Goal: Information Seeking & Learning: Check status

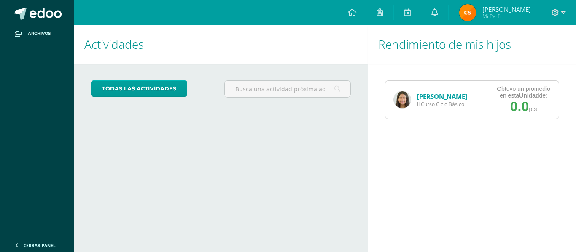
click at [437, 98] on link "[PERSON_NAME]" at bounding box center [442, 96] width 50 height 8
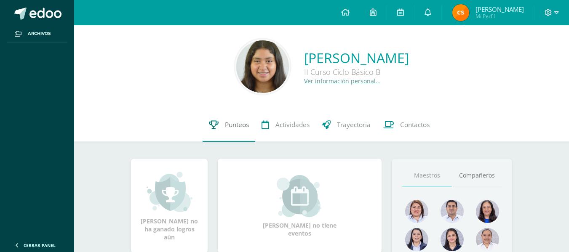
click at [233, 113] on link "Punteos" at bounding box center [229, 125] width 53 height 34
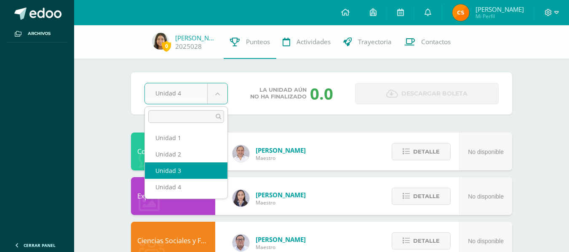
select select "Unidad 3"
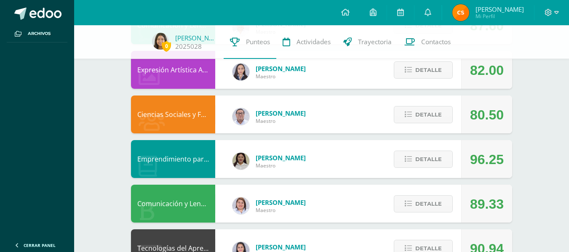
scroll to position [127, 0]
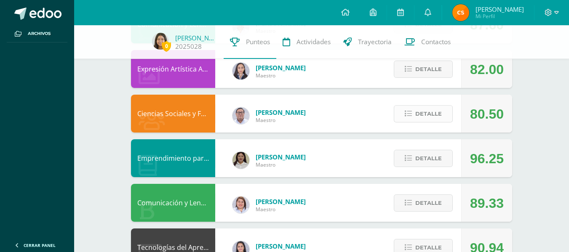
click at [419, 116] on span "Detalle" at bounding box center [429, 114] width 27 height 16
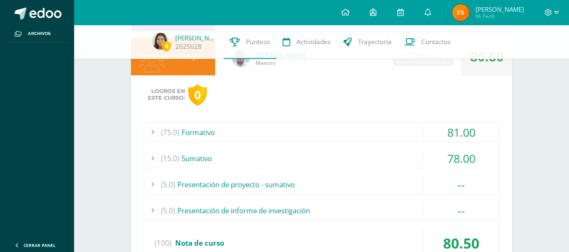
scroll to position [199, 0]
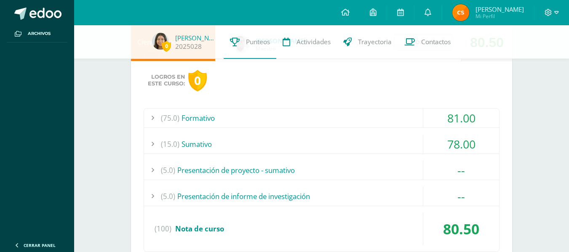
click at [367, 172] on div "(5.0) Presentación de proyecto - sumativo" at bounding box center [321, 170] width 355 height 19
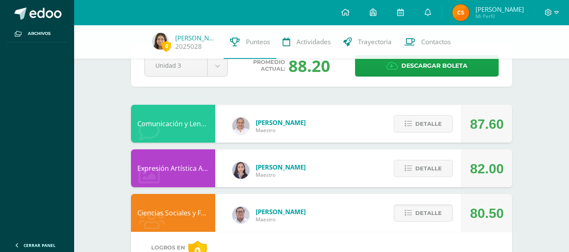
scroll to position [0, 0]
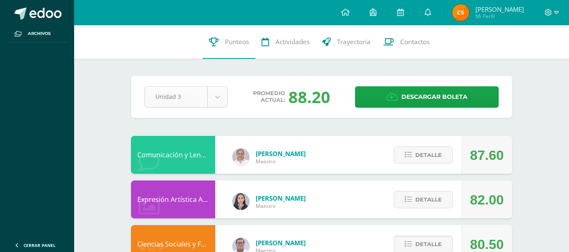
drag, startPoint x: 205, startPoint y: 112, endPoint x: 204, endPoint y: 96, distance: 16.0
click at [204, 109] on div "Pendiente Unidad 3 Unidad 1 Unidad 2 Unidad 3 Unidad 4 Promedio actual: 88.20 D…" at bounding box center [321, 97] width 381 height 42
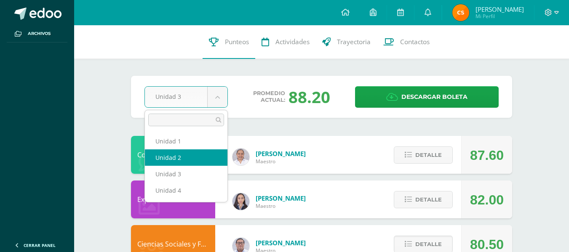
select select "Unidad 2"
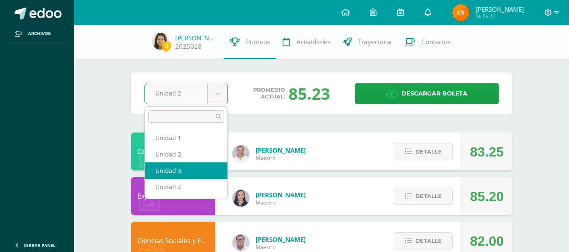
select select "Unidad 3"
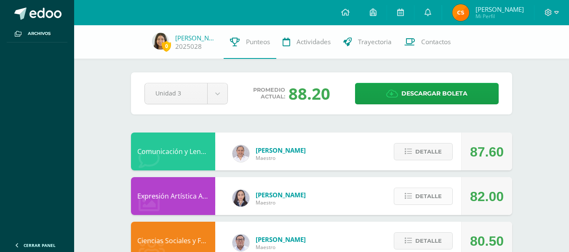
click at [424, 199] on span "Detalle" at bounding box center [429, 197] width 27 height 16
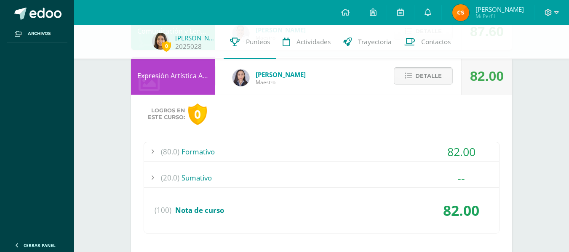
scroll to position [121, 0]
click at [358, 175] on div "(20.0) [GEOGRAPHIC_DATA]" at bounding box center [321, 177] width 355 height 19
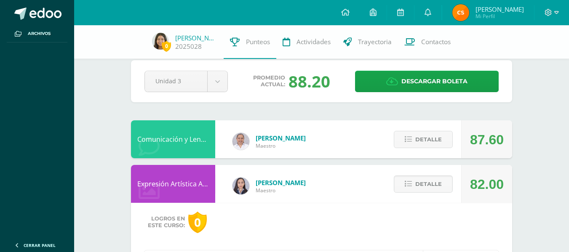
scroll to position [0, 0]
